Goal: Transaction & Acquisition: Purchase product/service

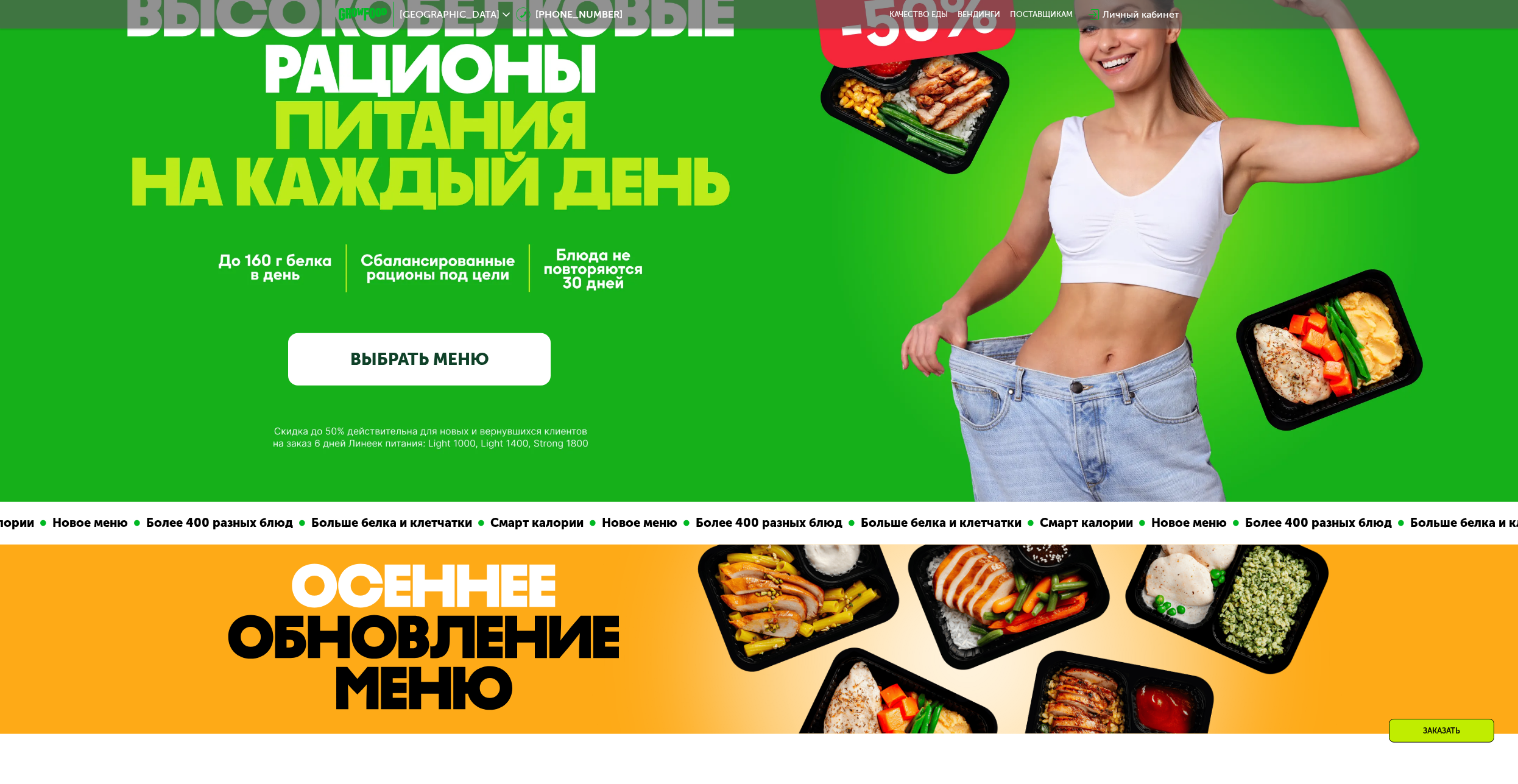
scroll to position [311, 0]
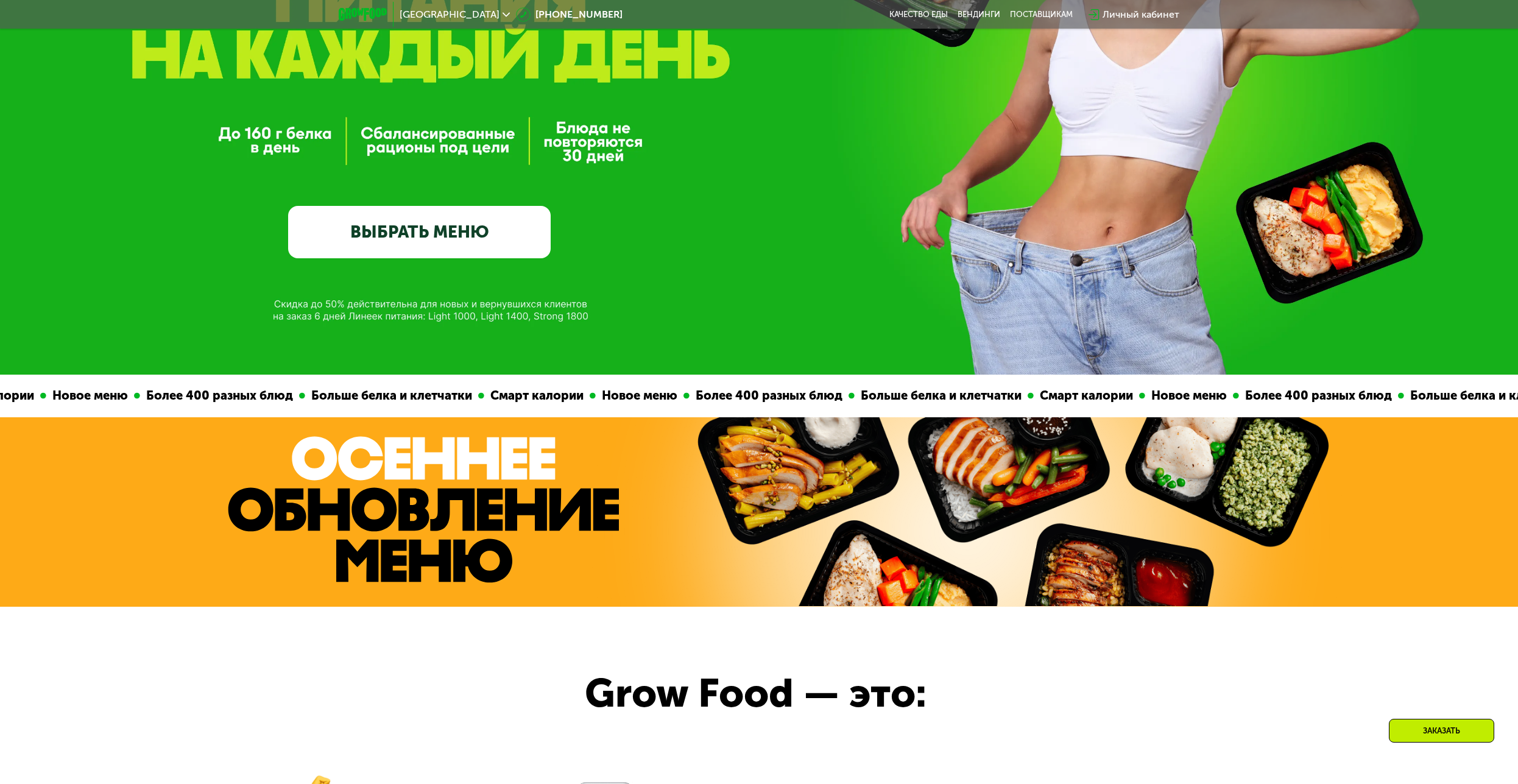
click at [417, 224] on link "ВЫБРАТЬ МЕНЮ" at bounding box center [419, 232] width 262 height 53
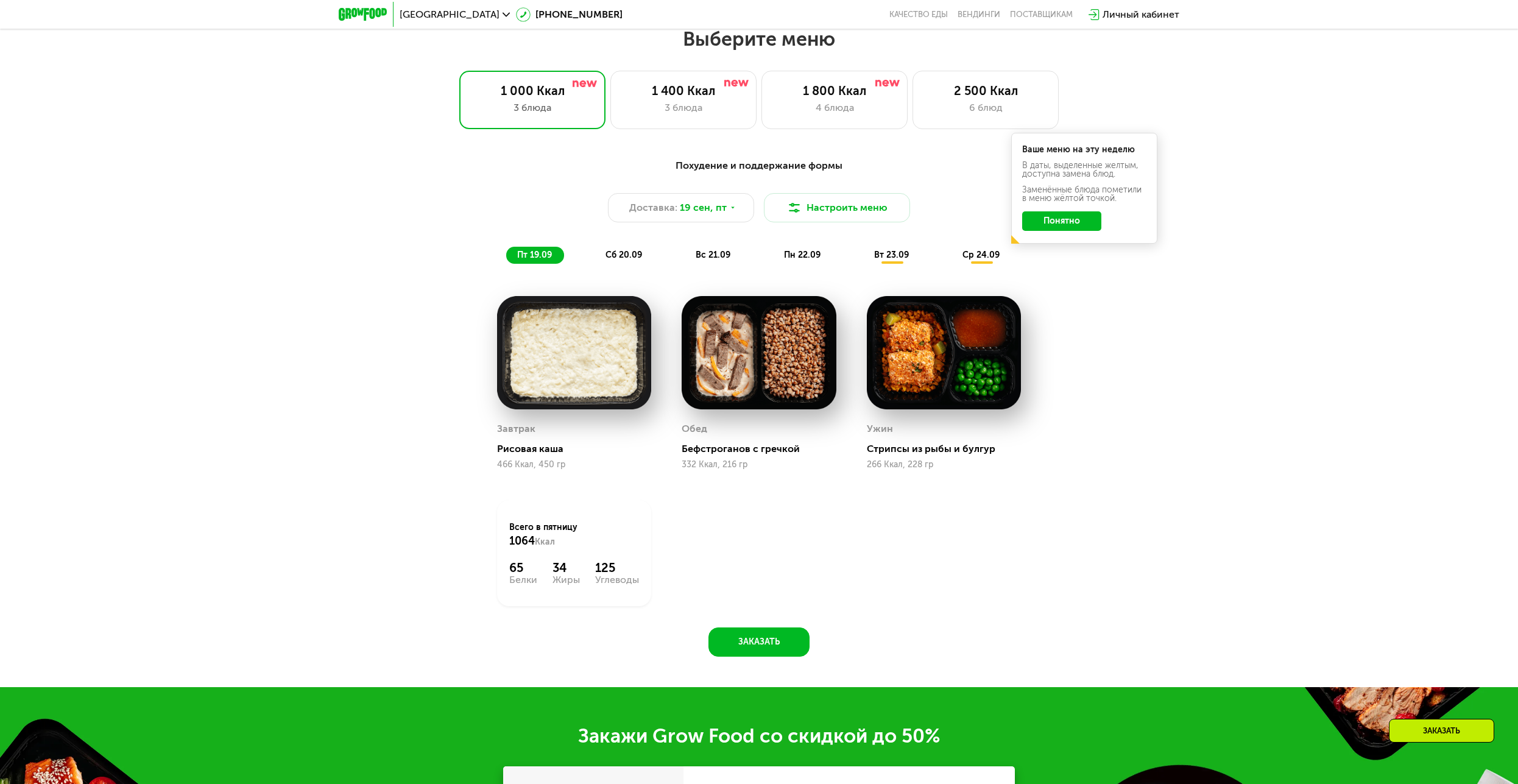
scroll to position [1302, 0]
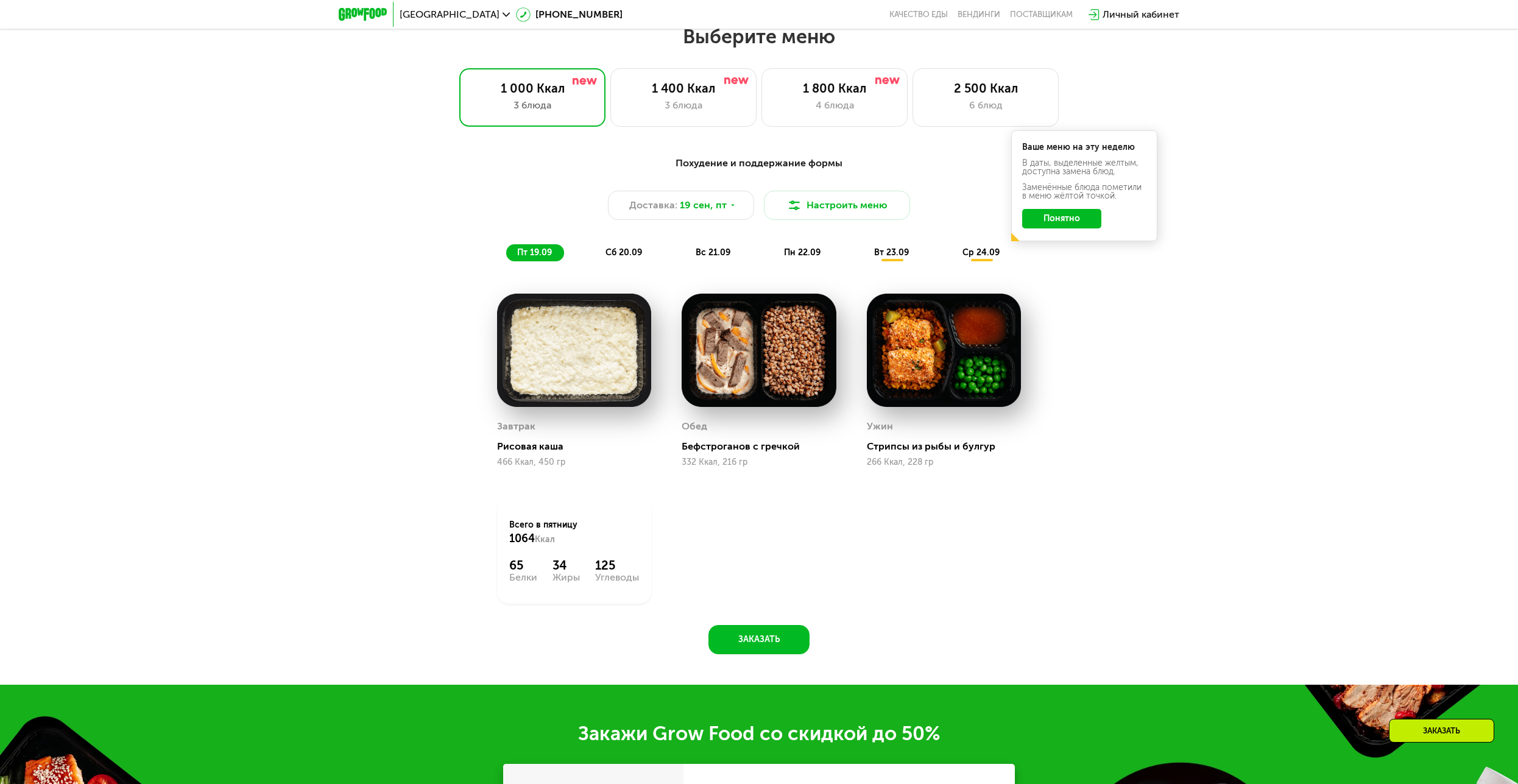
click at [625, 258] on span "сб 20.09" at bounding box center [623, 252] width 37 height 10
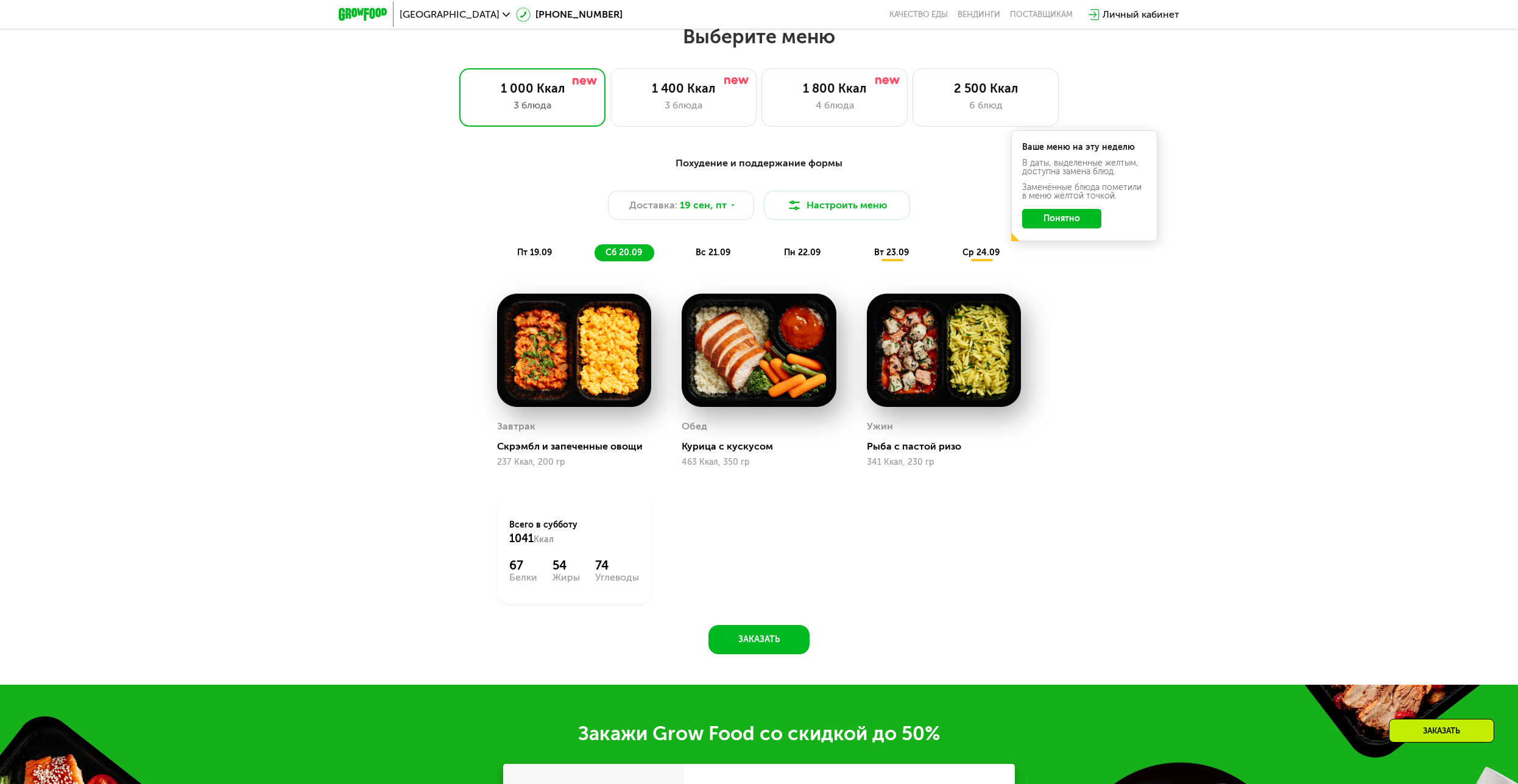
click at [700, 251] on div "вс 21.09" at bounding box center [713, 252] width 58 height 17
click at [630, 257] on span "сб 20.09" at bounding box center [623, 252] width 37 height 10
click at [703, 253] on span "вс 21.09" at bounding box center [713, 252] width 35 height 10
click at [625, 258] on span "сб 20.09" at bounding box center [623, 252] width 37 height 10
click at [704, 261] on div "вс 21.09" at bounding box center [713, 252] width 58 height 17
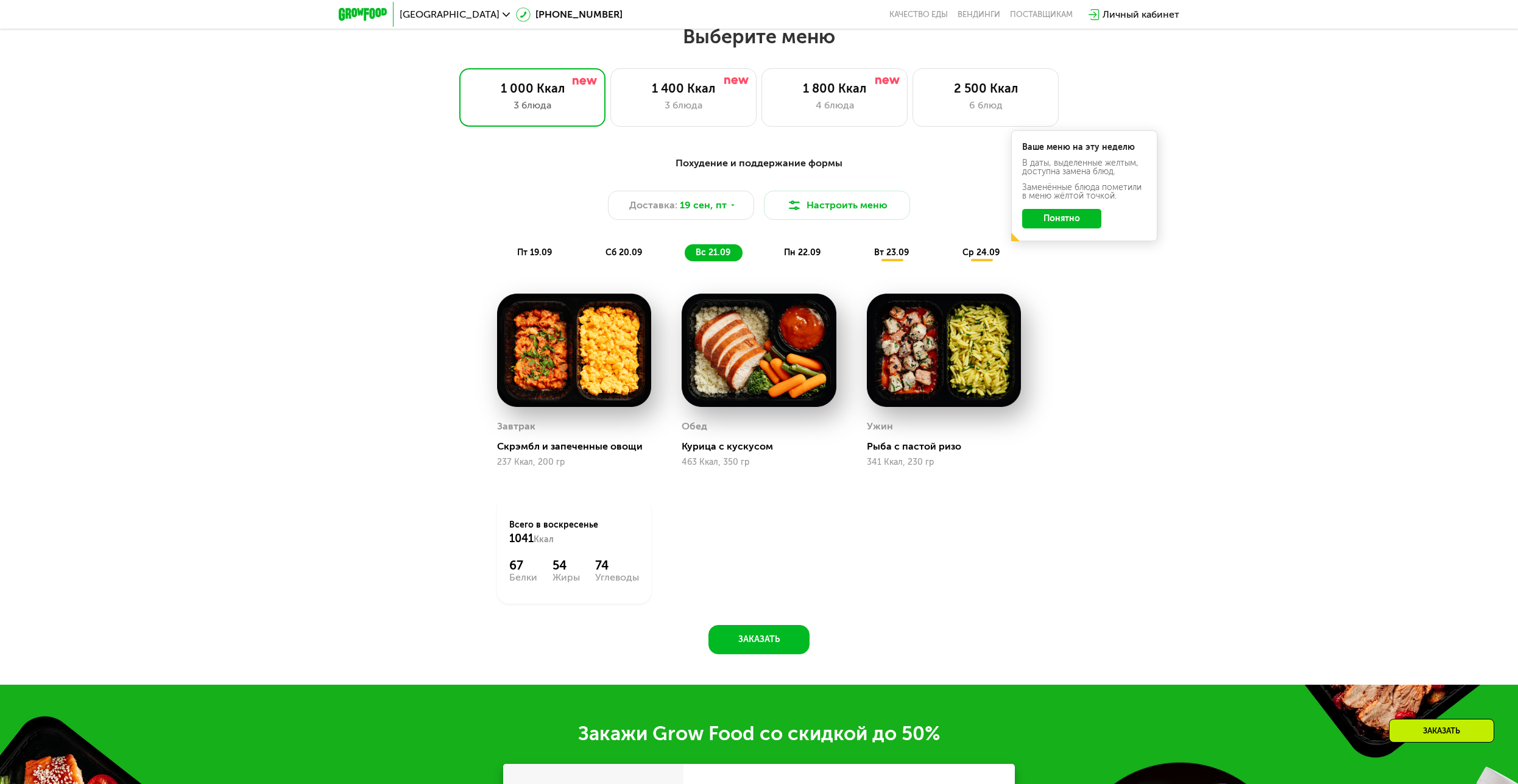
click at [564, 254] on div "пт 19.09 сб 20.09 вс 21.09 пн 22.09 вт 23.09 ср 24.09" at bounding box center [759, 252] width 506 height 17
click at [551, 255] on span "пт 19.09" at bounding box center [534, 252] width 35 height 10
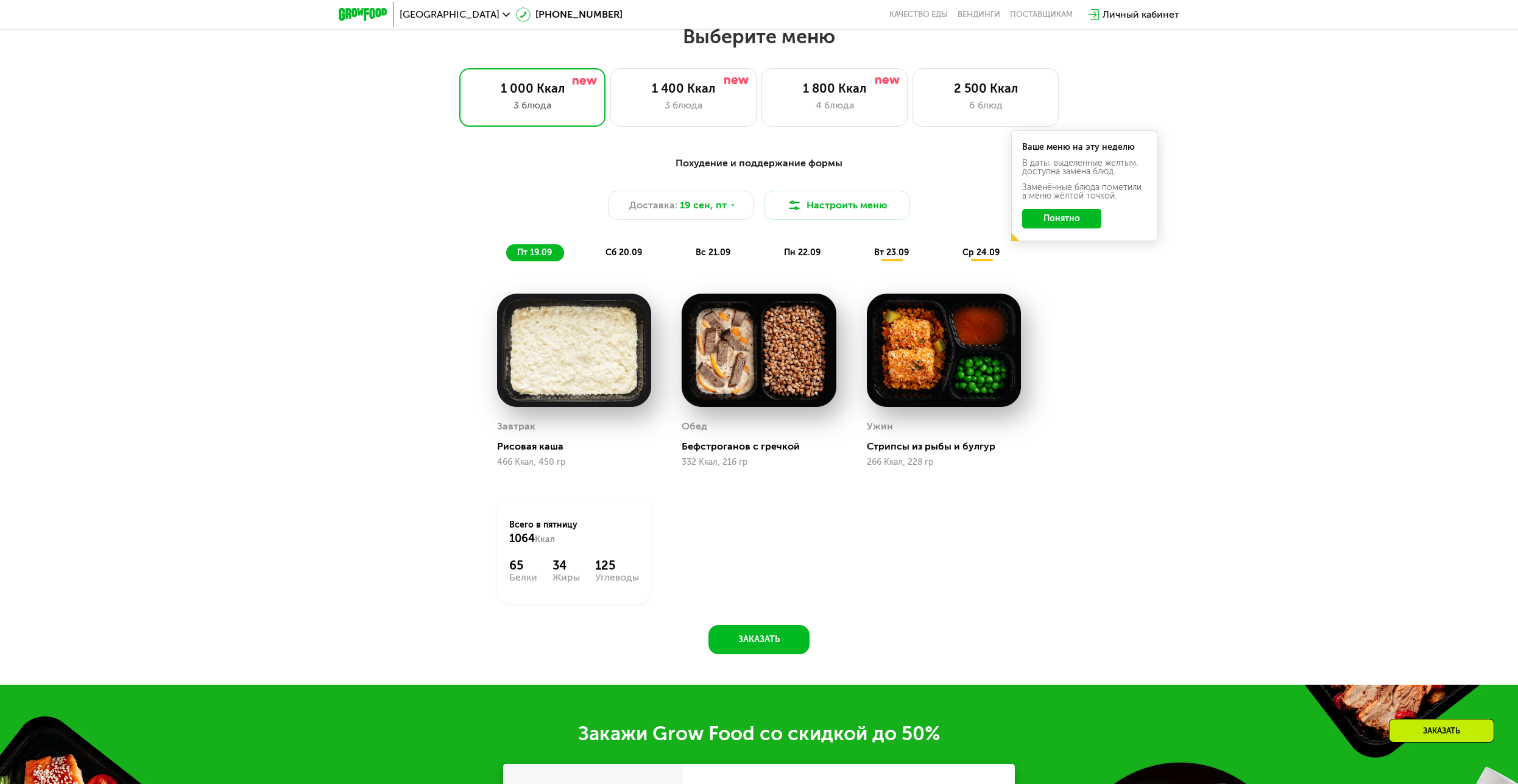
click at [716, 258] on span "вс 21.09" at bounding box center [713, 252] width 35 height 10
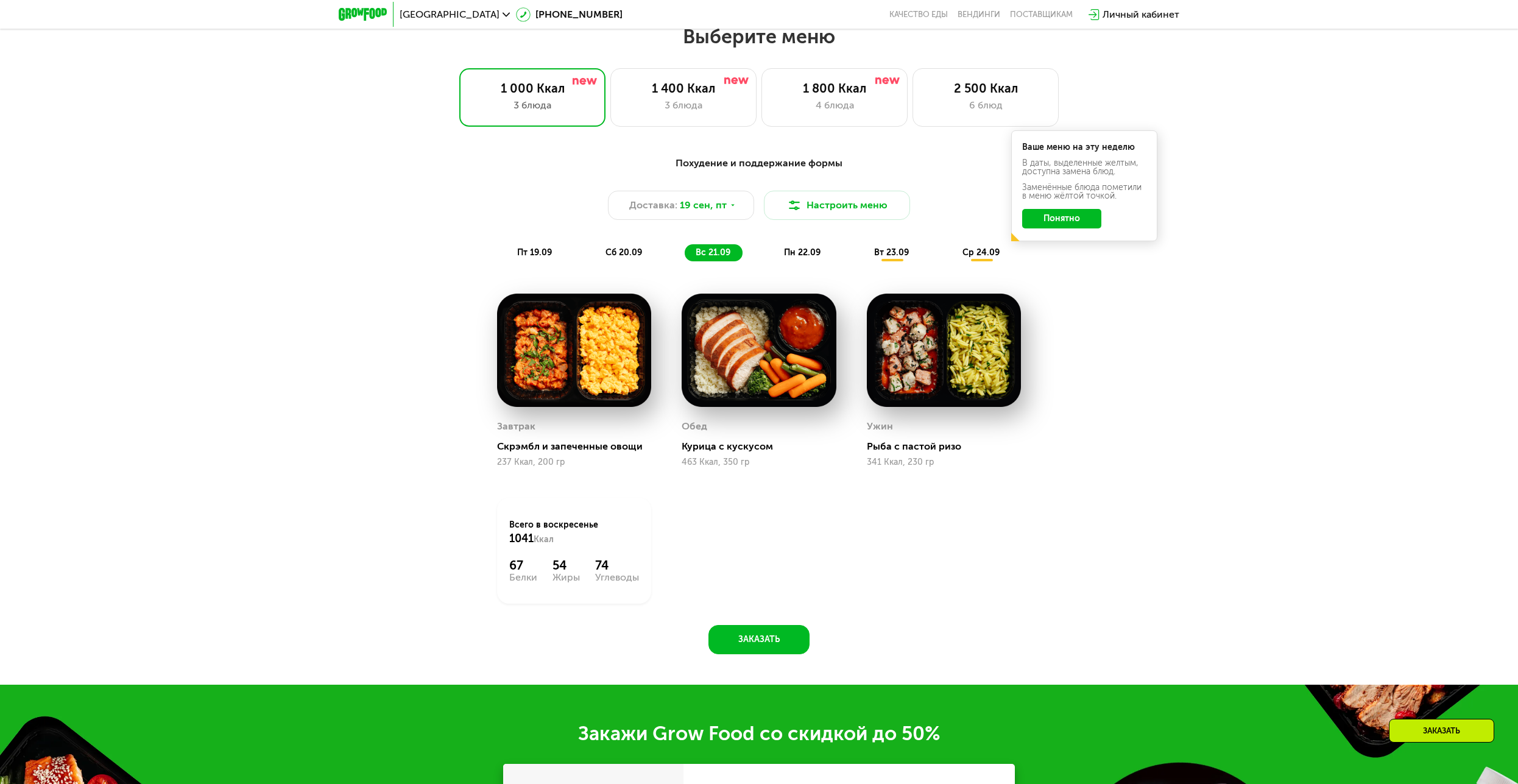
click at [787, 258] on span "пн 22.09" at bounding box center [802, 252] width 37 height 10
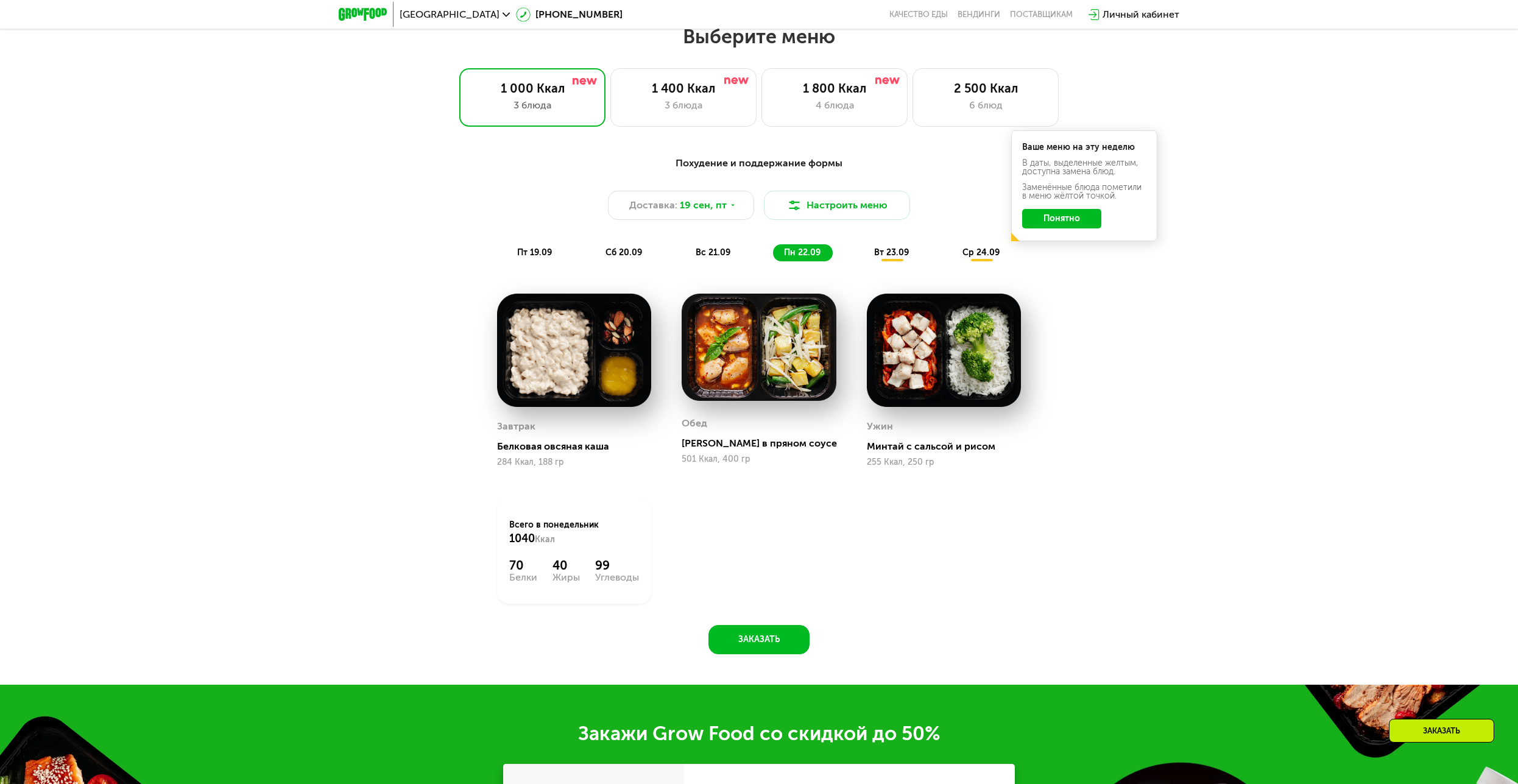
click at [879, 258] on span "вт 23.09" at bounding box center [891, 252] width 35 height 10
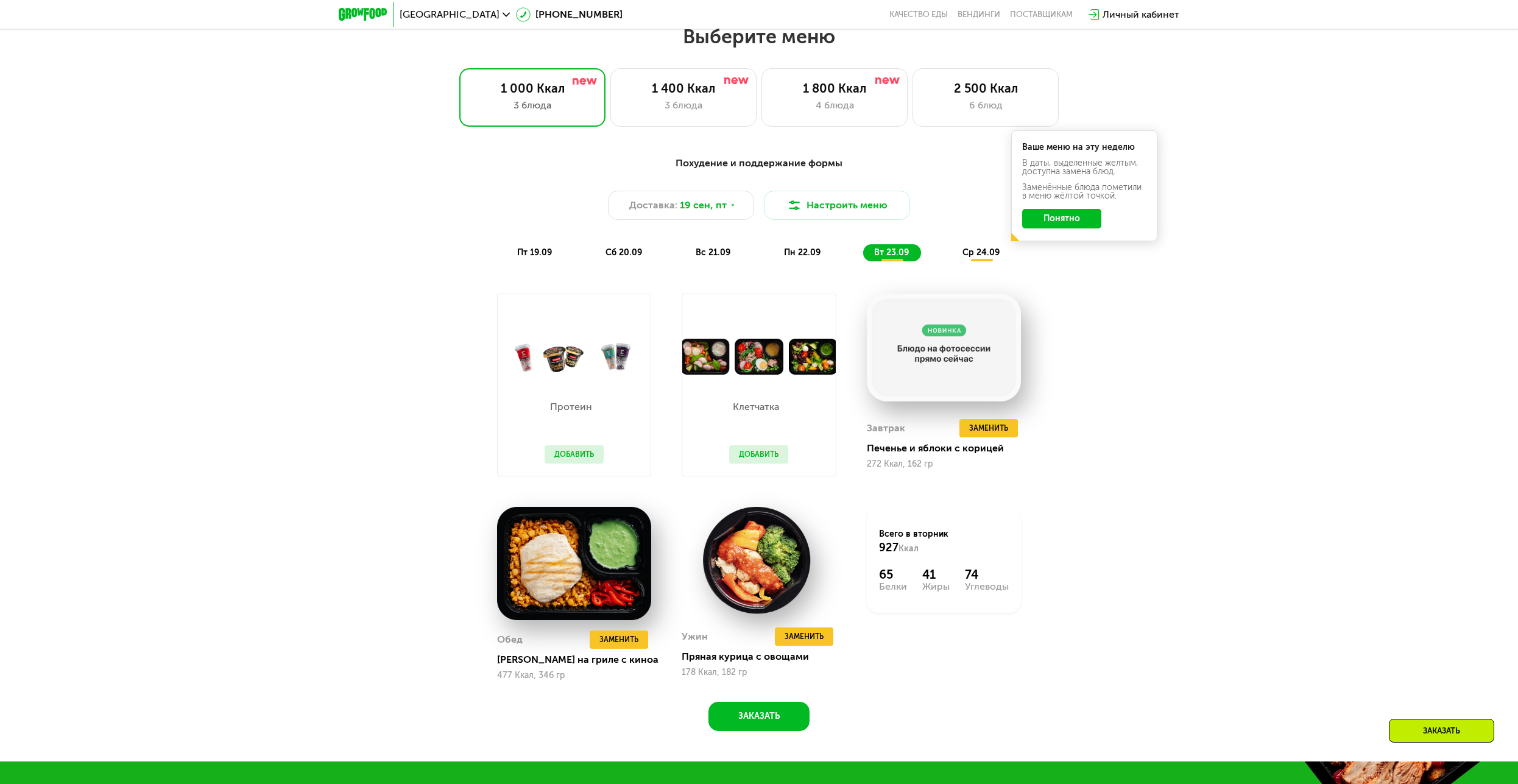
click at [972, 258] on span "ср 24.09" at bounding box center [980, 252] width 37 height 10
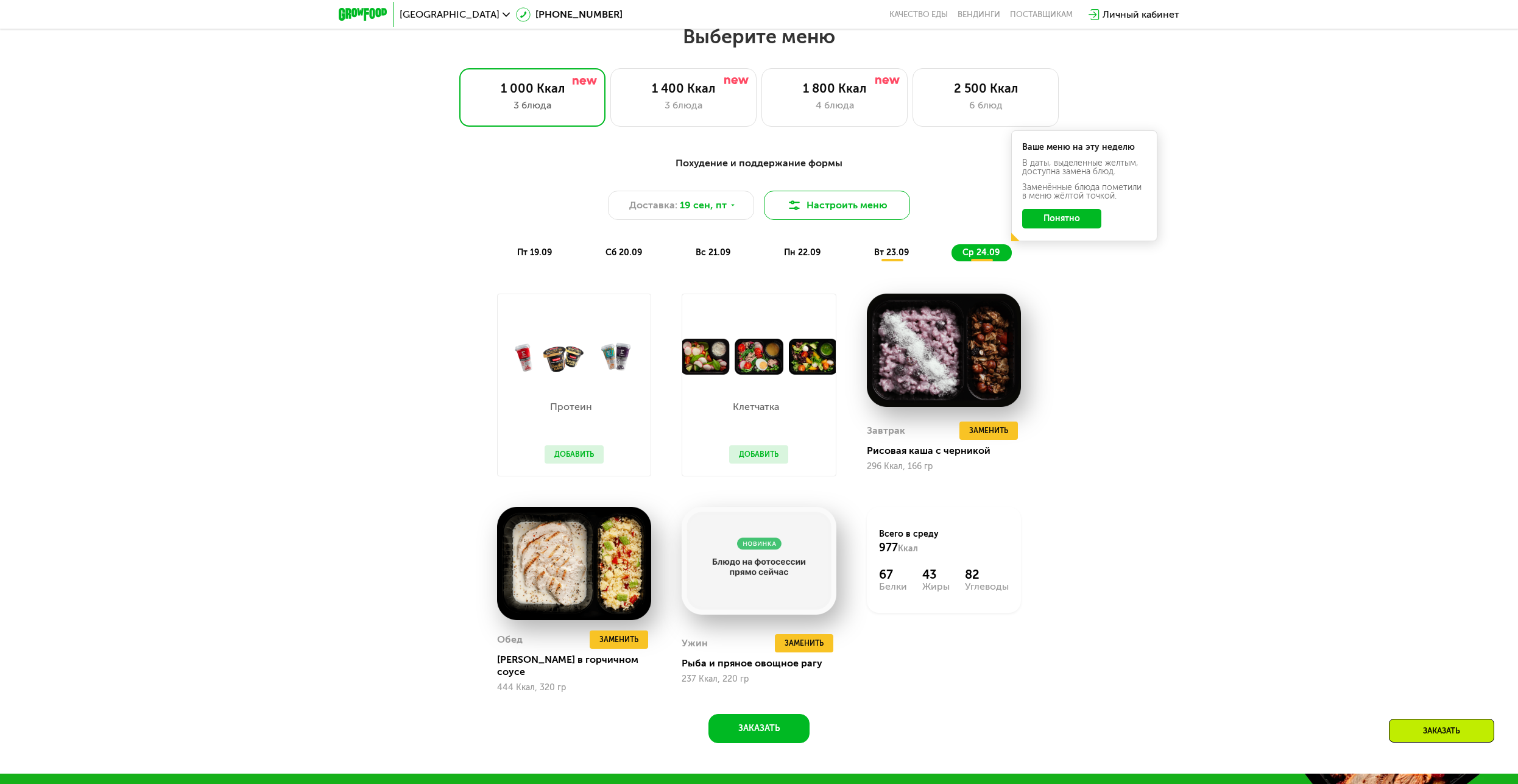
click at [805, 209] on button "Настроить меню" at bounding box center [837, 206] width 146 height 29
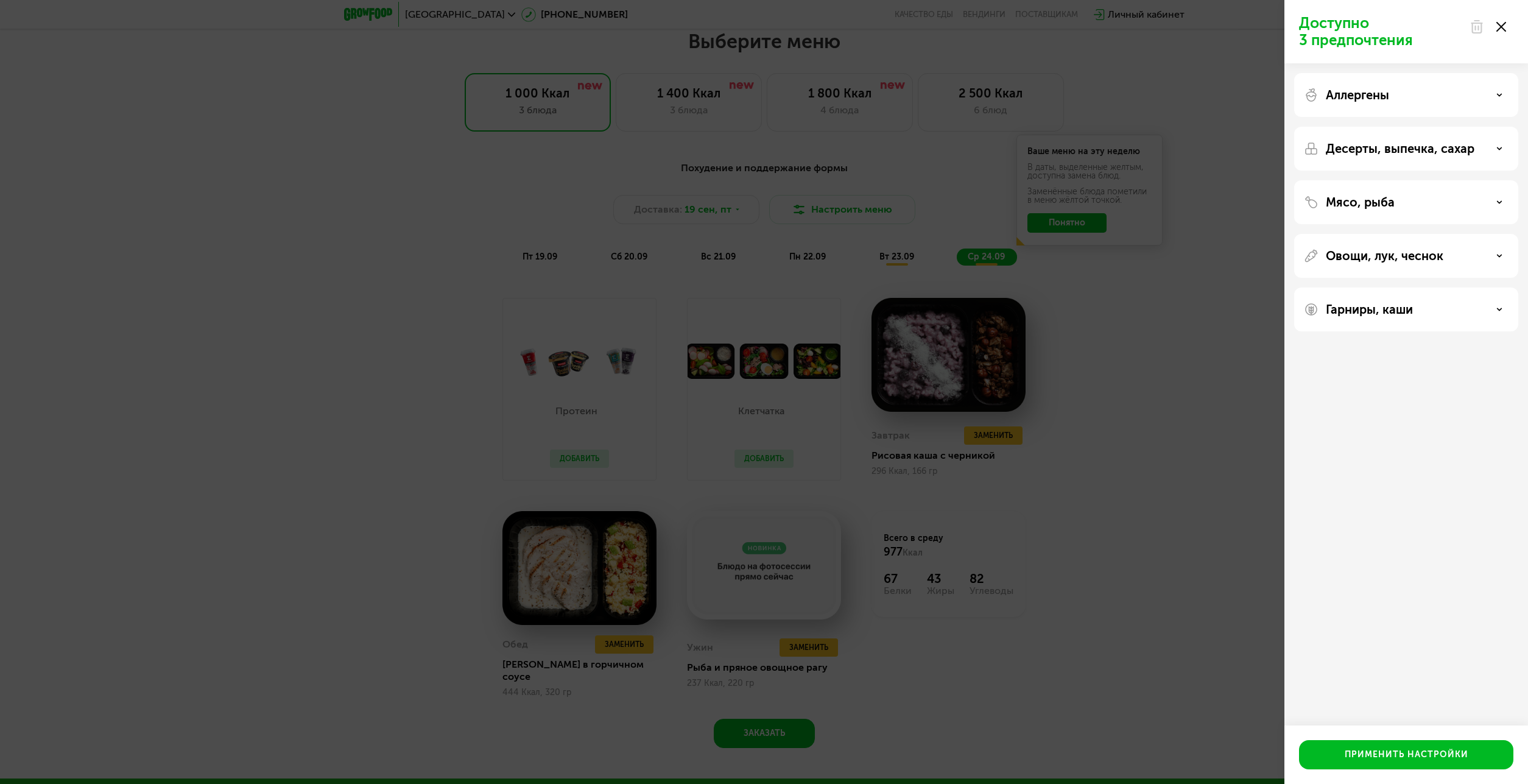
click at [825, 198] on div "Доступно 3 предпочтения Аллергены Десерты, выпечка, сахар Мясо, рыба Овощи, лук…" at bounding box center [764, 392] width 1528 height 784
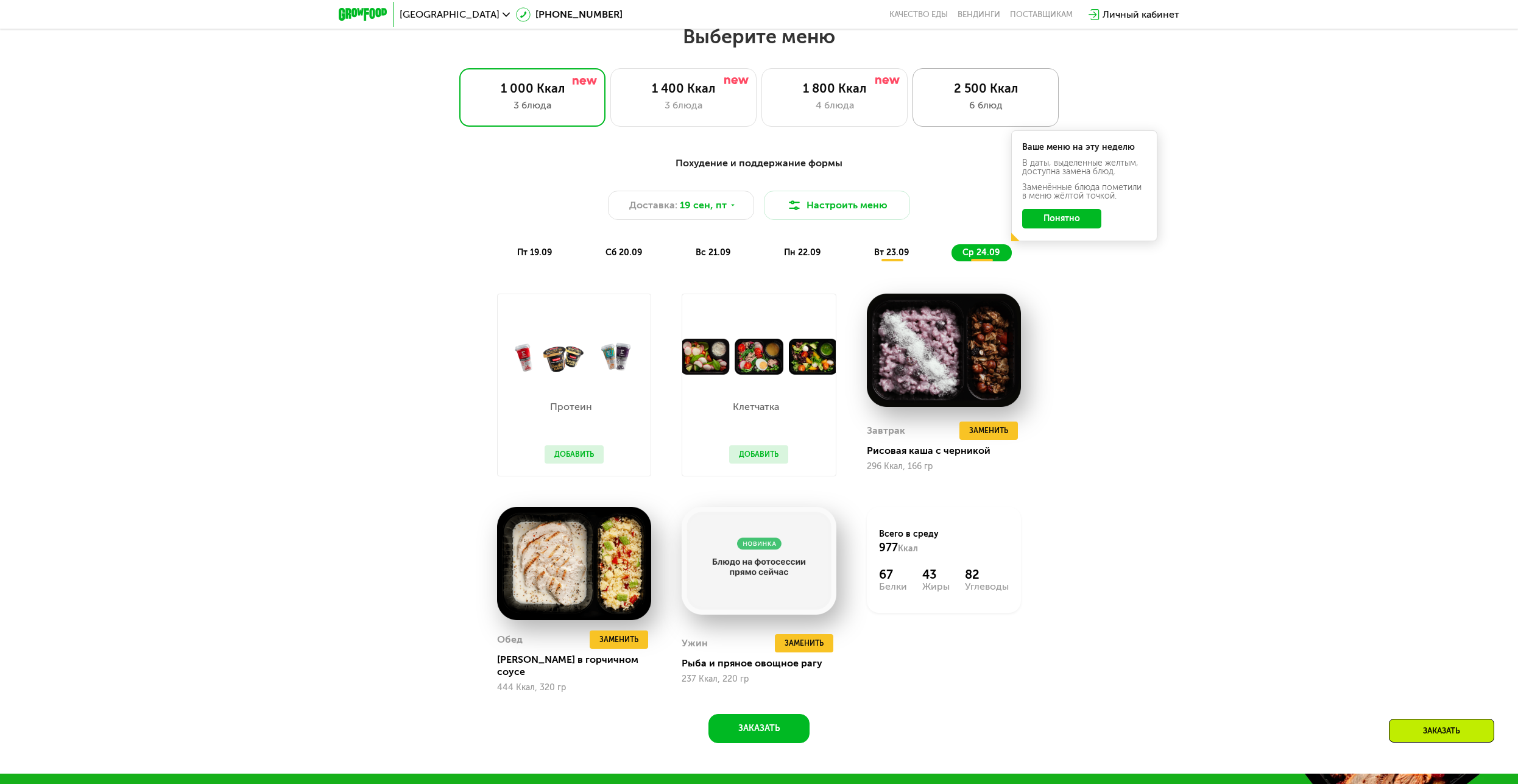
click at [997, 109] on div "6 блюд" at bounding box center [986, 105] width 121 height 15
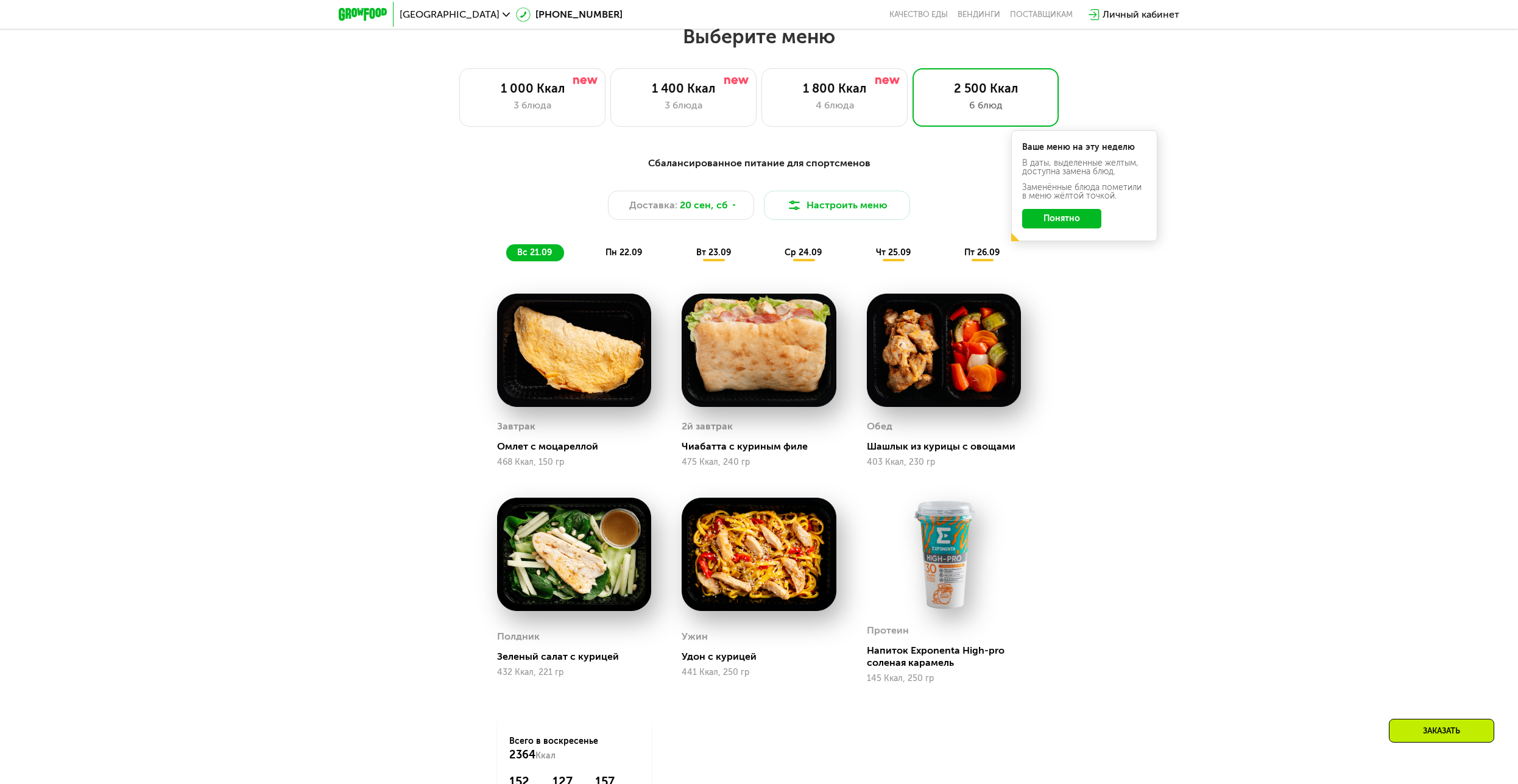
click at [985, 261] on div "пт 26.09" at bounding box center [982, 252] width 58 height 17
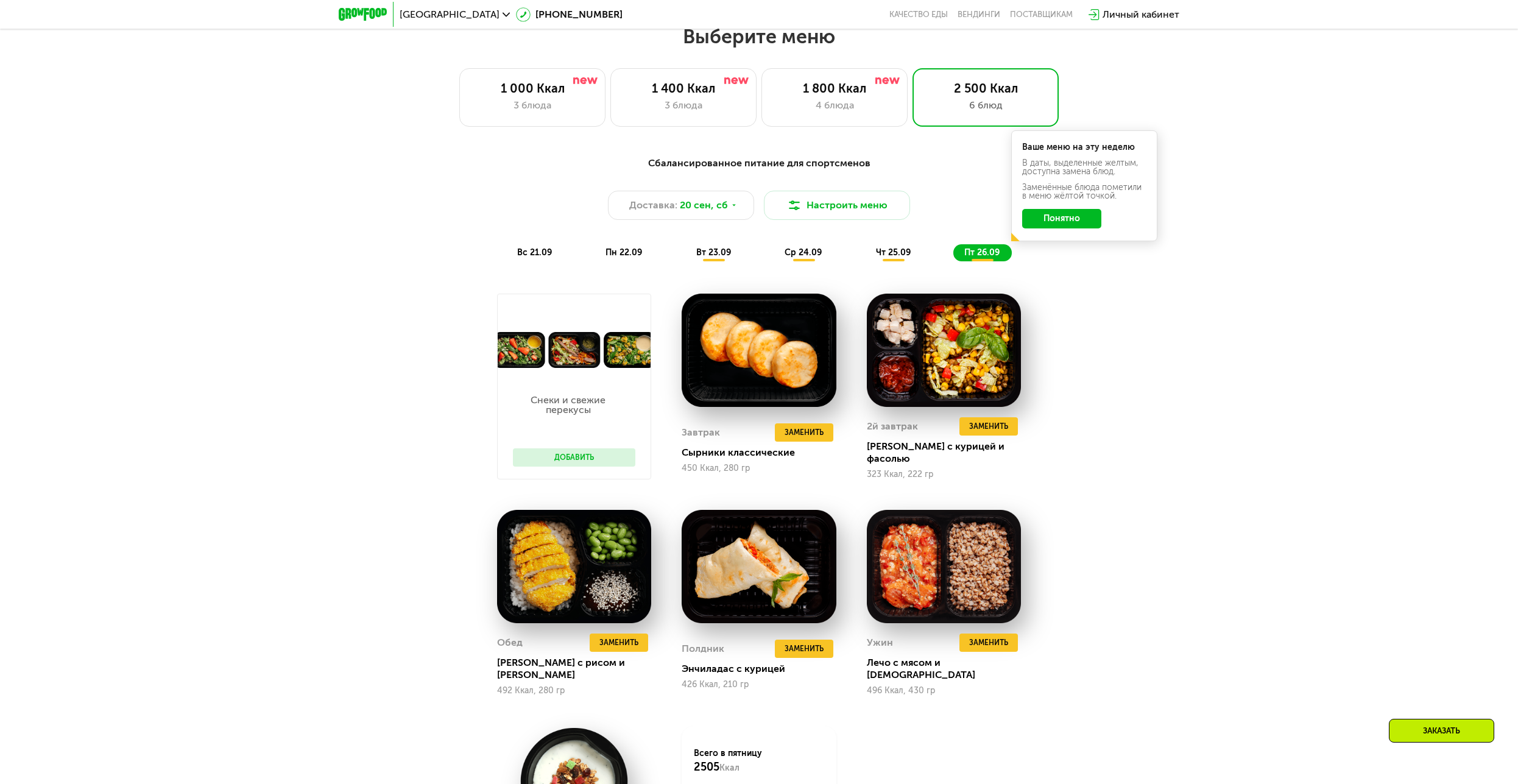
click at [901, 257] on span "чт 25.09" at bounding box center [893, 252] width 35 height 10
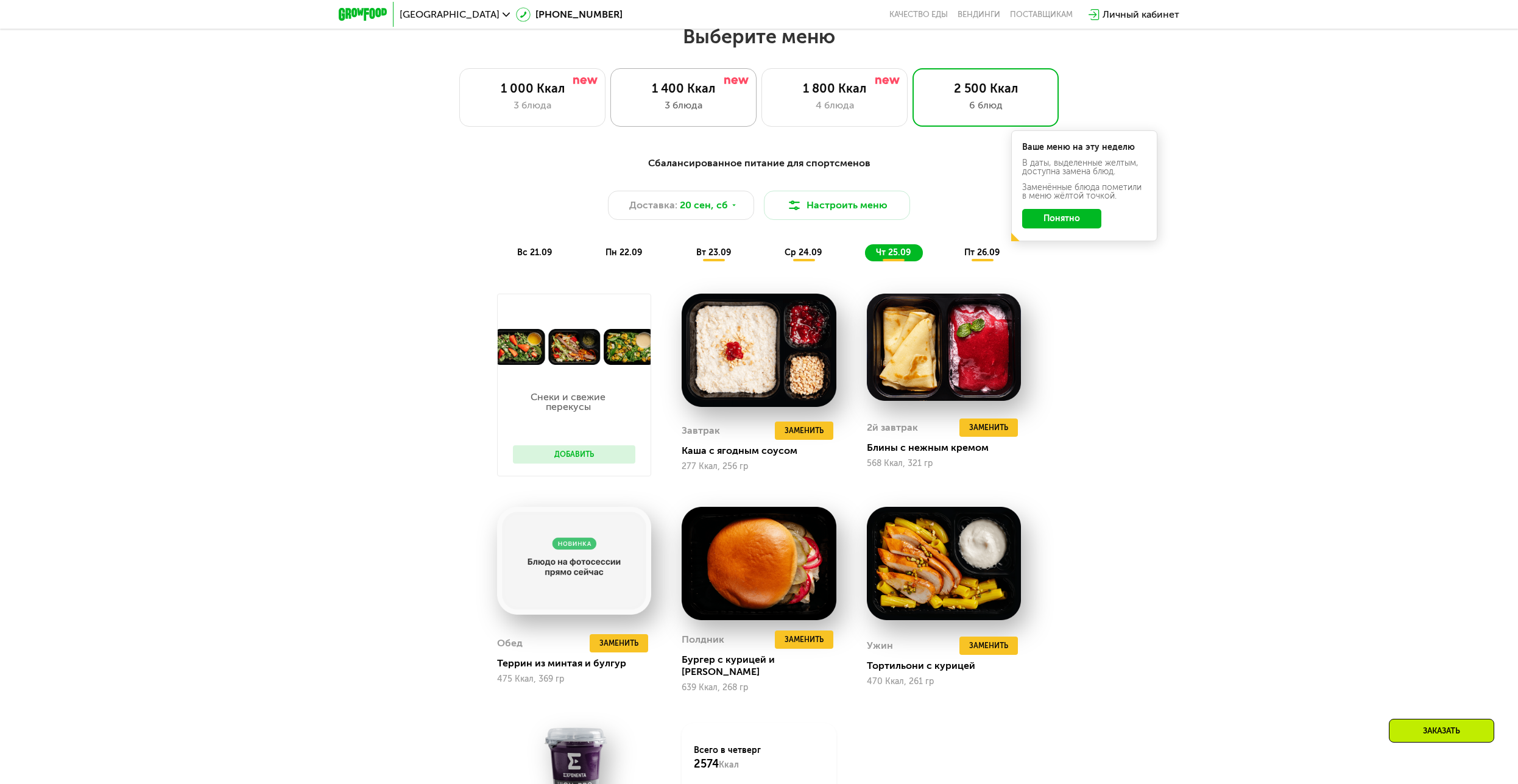
click at [723, 104] on div "3 блюда" at bounding box center [684, 105] width 121 height 15
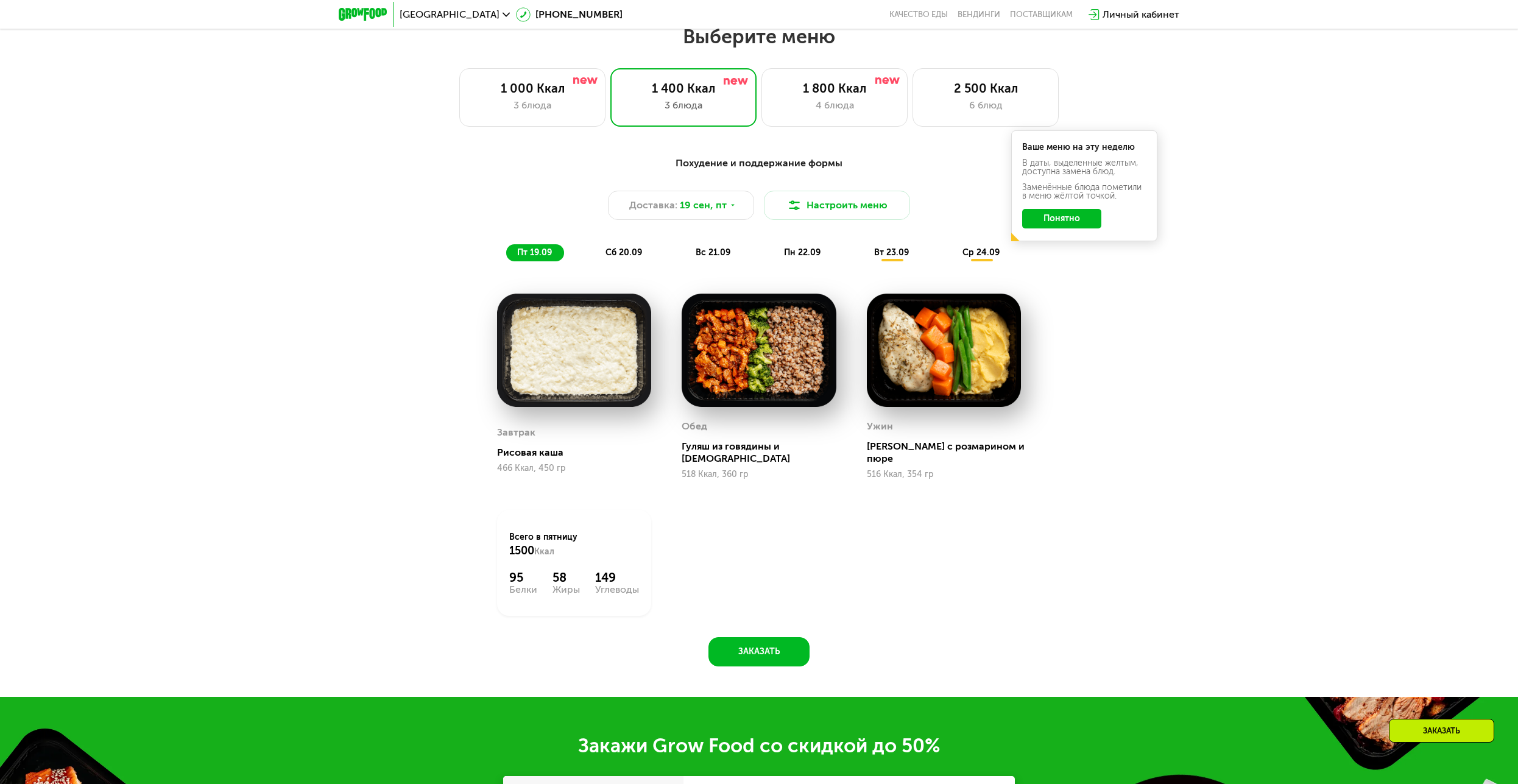
click at [712, 250] on div "вс 21.09" at bounding box center [713, 252] width 58 height 17
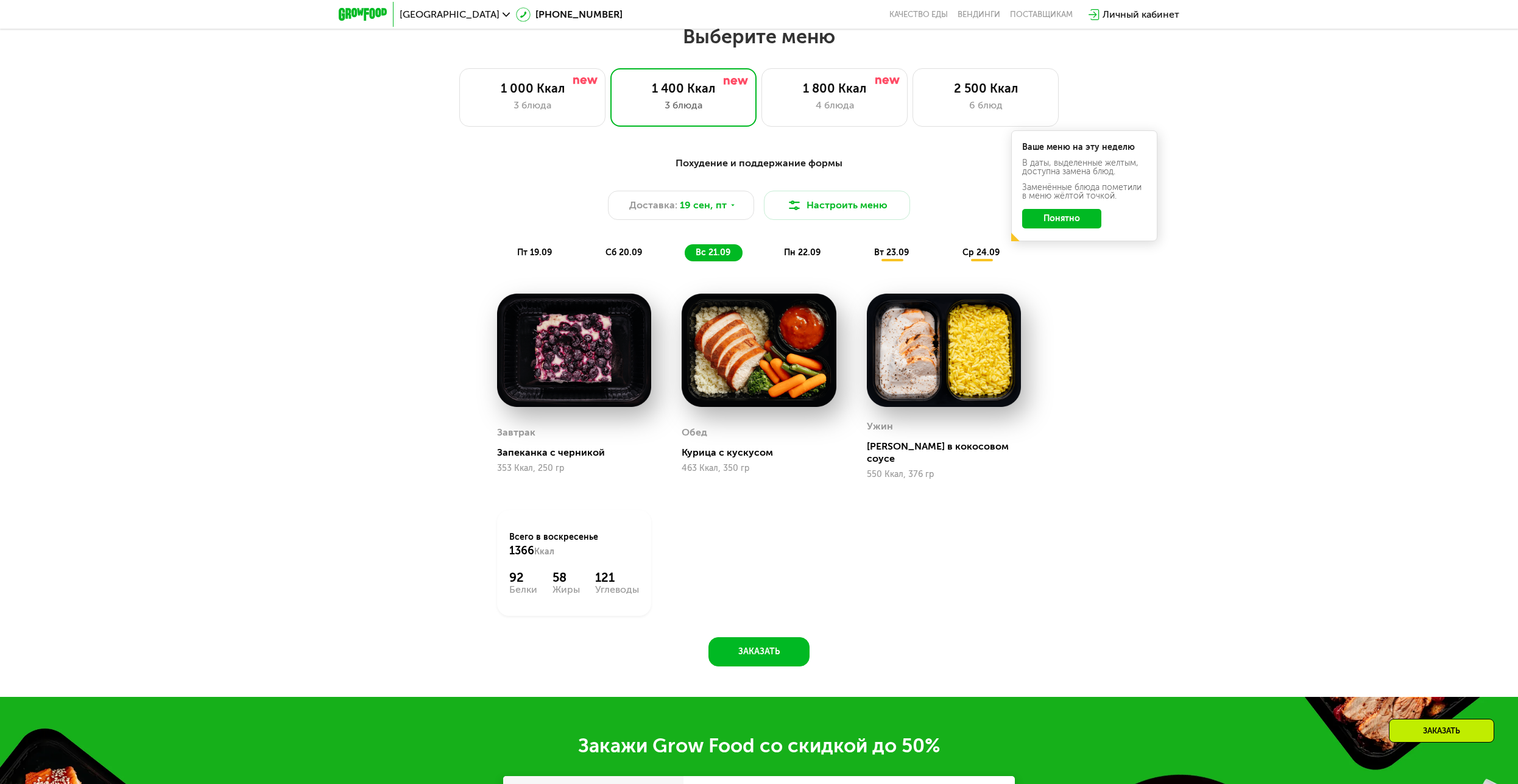
click at [804, 256] on span "пн 22.09" at bounding box center [802, 252] width 37 height 10
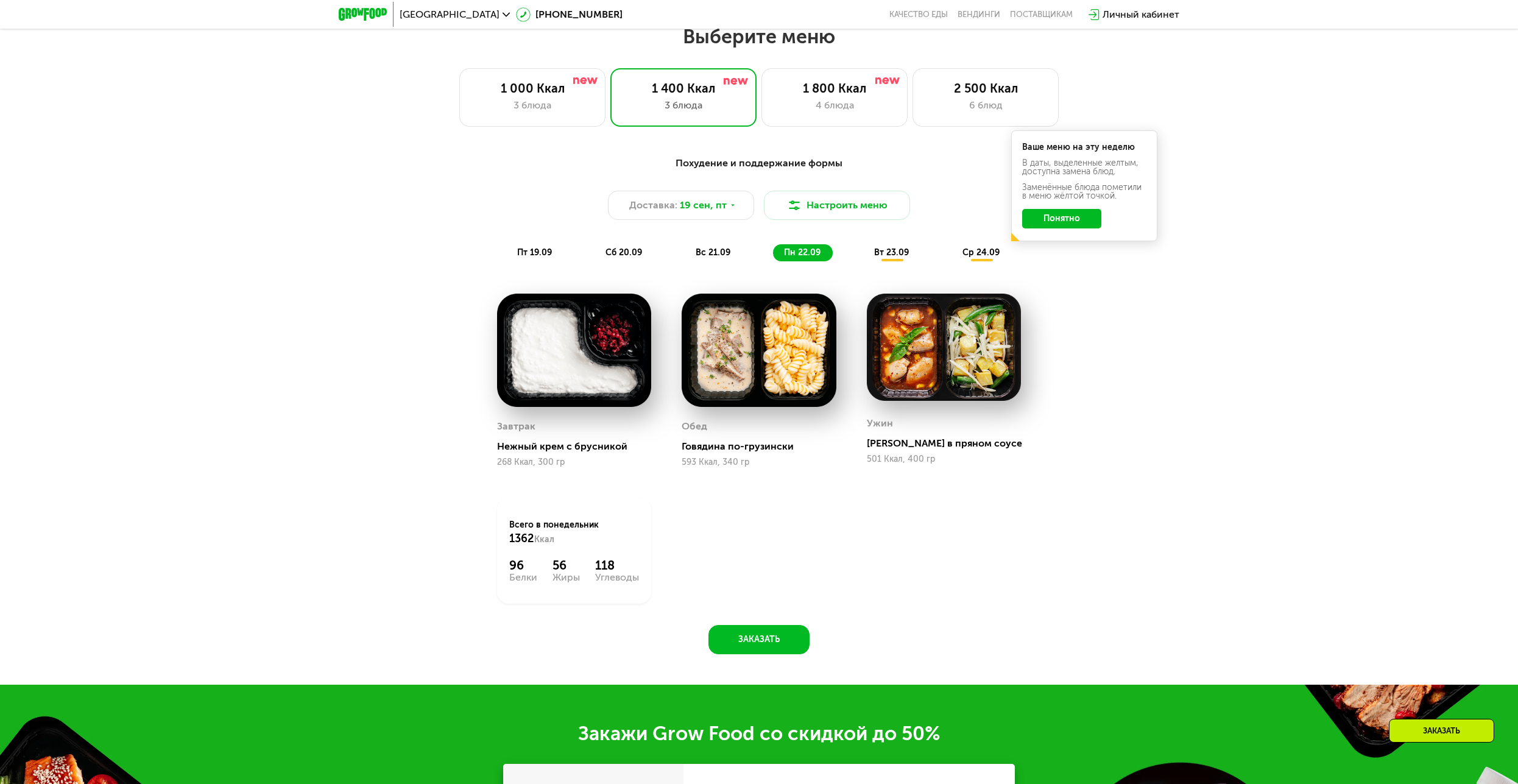
click at [905, 266] on div "Похудение и поддержание формы Доставка: [DATE] Настроить меню пт 19.09 сб 20.09…" at bounding box center [759, 208] width 736 height 120
click at [836, 112] on div "4 блюда" at bounding box center [834, 105] width 121 height 15
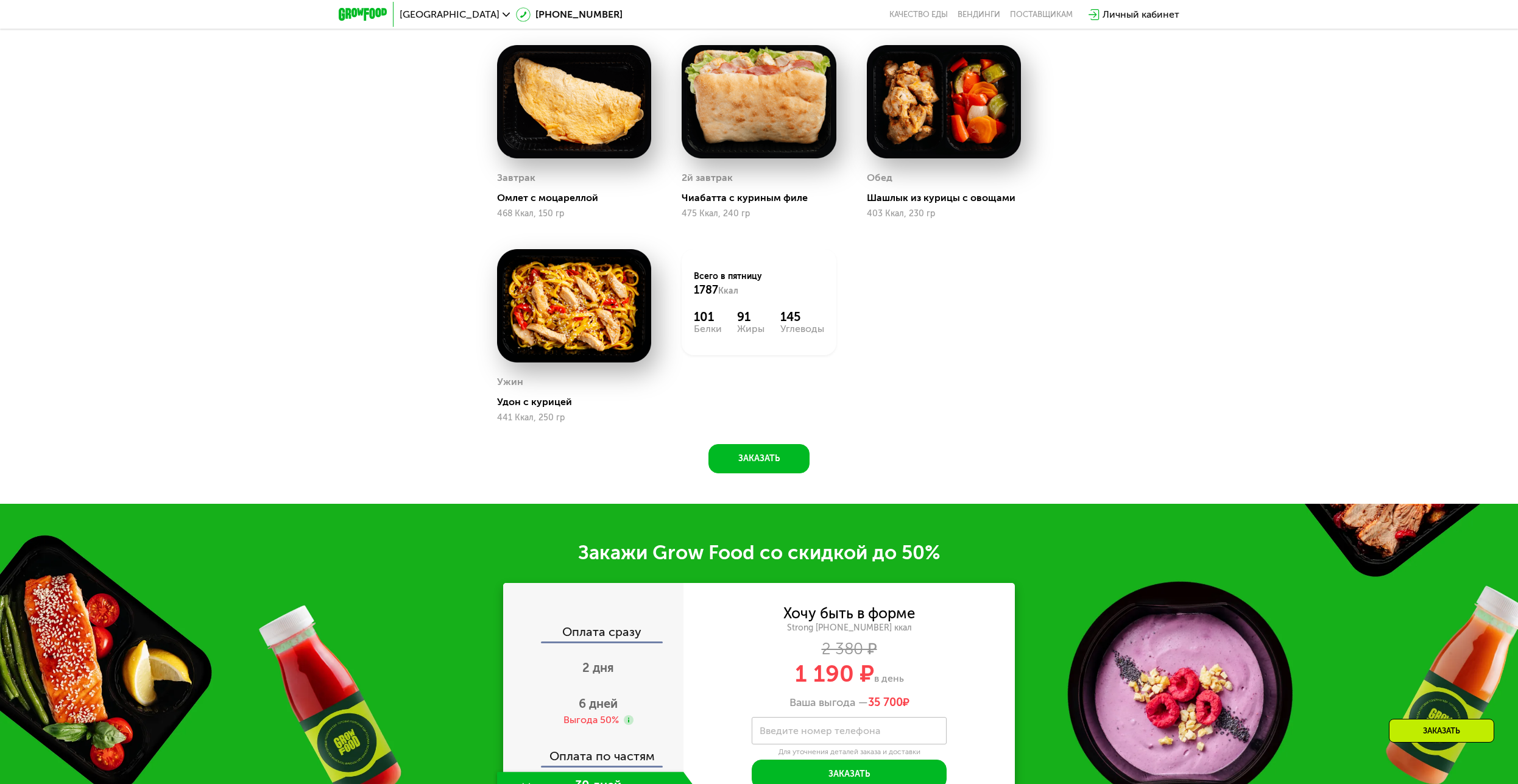
scroll to position [1240, 0]
